Goal: Information Seeking & Learning: Find contact information

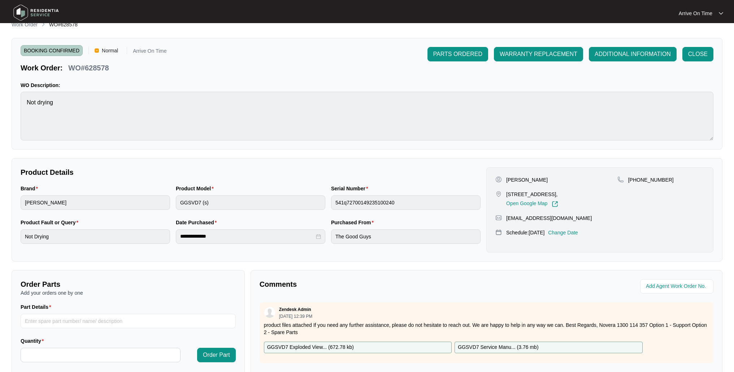
scroll to position [99, 0]
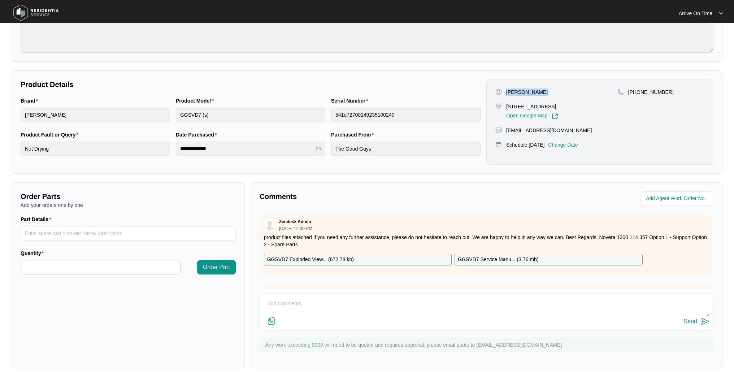
drag, startPoint x: 542, startPoint y: 92, endPoint x: 506, endPoint y: 92, distance: 36.1
click at [506, 92] on div "[PERSON_NAME]" at bounding box center [556, 91] width 122 height 7
copy p "[PERSON_NAME]"
drag, startPoint x: 682, startPoint y: 93, endPoint x: 637, endPoint y: 93, distance: 44.8
click at [637, 93] on div "[PHONE_NUMBER]" at bounding box center [660, 91] width 87 height 7
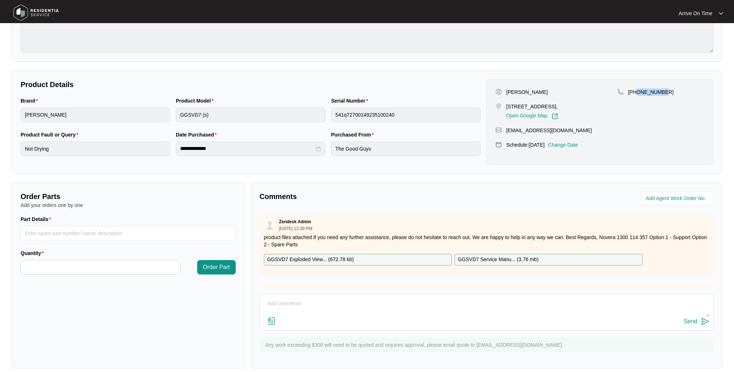
copy p "431037335"
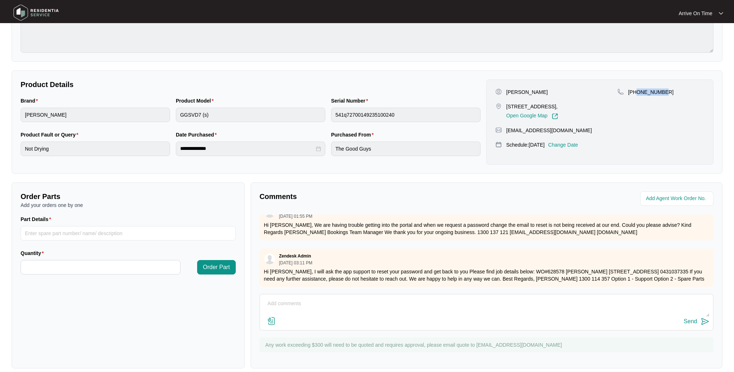
scroll to position [134, 0]
drag, startPoint x: 568, startPoint y: 344, endPoint x: 477, endPoint y: 348, distance: 90.7
click at [477, 348] on p "Any work exceeding $300 will need to be quoted and requires approval, please em…" at bounding box center [487, 344] width 444 height 7
copy p "[EMAIL_ADDRESS][DOMAIN_NAME]"
drag, startPoint x: 505, startPoint y: 105, endPoint x: 547, endPoint y: 107, distance: 41.9
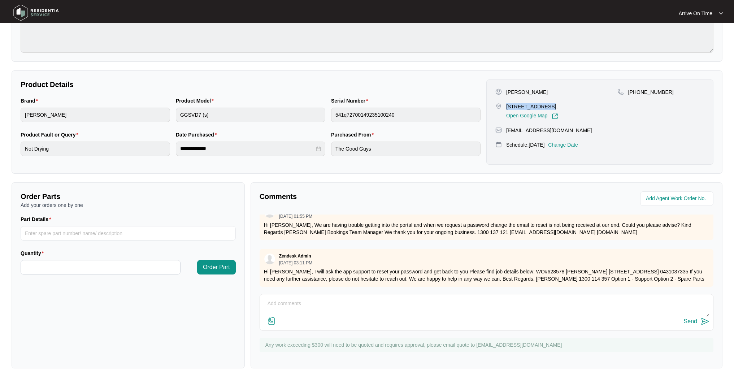
click at [547, 107] on div "[STREET_ADDRESS], Open Google Map" at bounding box center [556, 111] width 122 height 17
copy p "11 mark st Wodon"
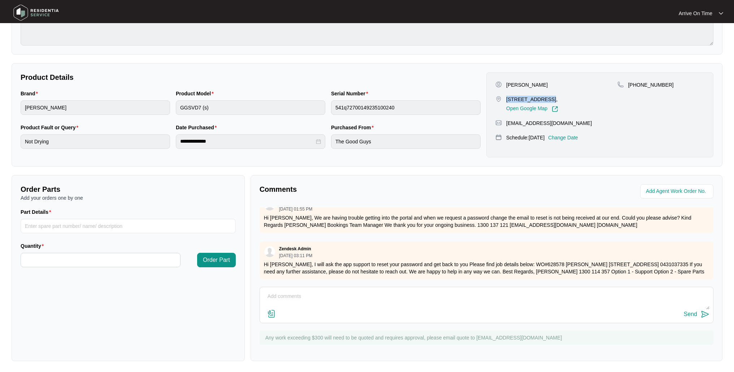
scroll to position [107, 0]
drag, startPoint x: 263, startPoint y: 338, endPoint x: 434, endPoint y: 341, distance: 171.2
click at [434, 341] on div "Any work exceeding $300 will need to be quoted and requires approval, please em…" at bounding box center [487, 337] width 454 height 14
copy p "Any work exceeding $300 will need to be quoted and requires approval, please em…"
drag, startPoint x: 676, startPoint y: 85, endPoint x: 636, endPoint y: 86, distance: 39.4
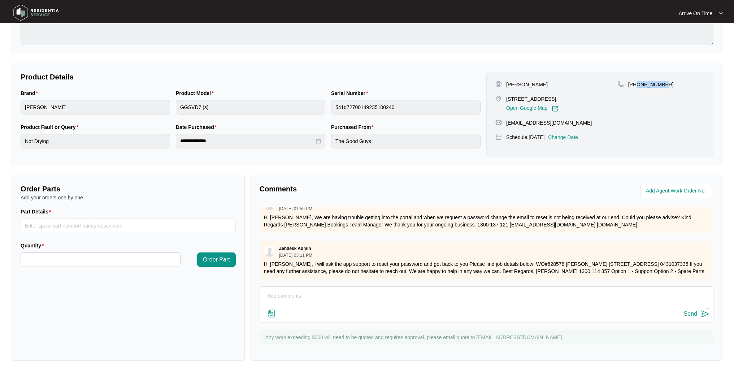
click at [636, 86] on div "[PHONE_NUMBER]" at bounding box center [660, 84] width 87 height 7
copy p "431037335"
